Goal: Ask a question

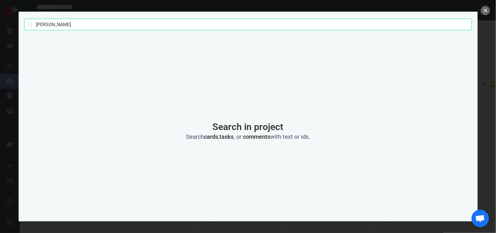
click at [55, 22] on input "[PERSON_NAME]" at bounding box center [247, 25] width 447 height 12
click at [50, 24] on input "[PERSON_NAME]" at bounding box center [247, 25] width 447 height 12
type input "[PERSON_NAME]"
click button "Search" at bounding box center [0, 0] width 0 height 0
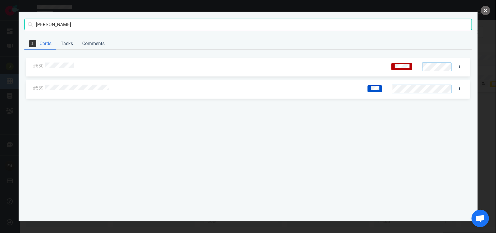
click at [63, 69] on div at bounding box center [215, 66] width 342 height 14
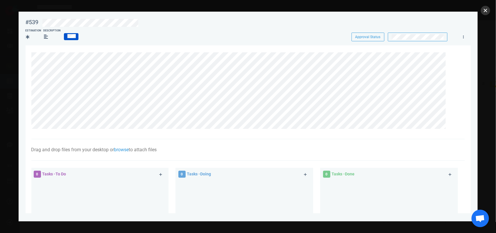
click at [487, 11] on button "close" at bounding box center [485, 10] width 9 height 9
click at [484, 10] on button "close" at bounding box center [485, 10] width 9 height 9
click at [483, 12] on button "close" at bounding box center [485, 10] width 9 height 9
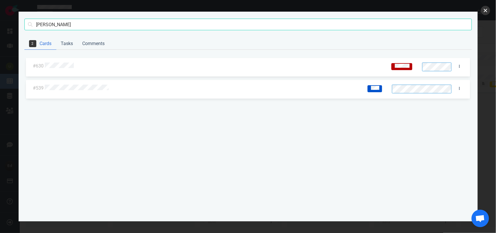
click at [486, 12] on button "close" at bounding box center [485, 10] width 9 height 9
